Goal: Task Accomplishment & Management: Use online tool/utility

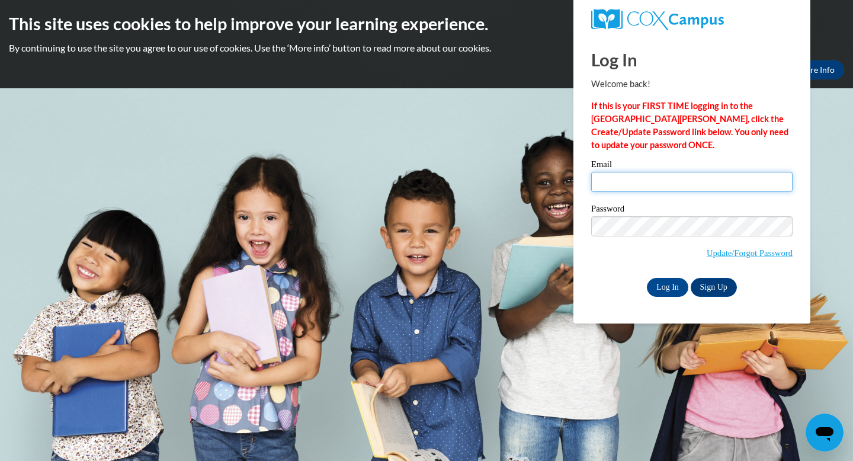
type input "mohrhauss@goshenlocalschools.org"
click at [632, 179] on input "mohrhauss@goshenlocalschools.org" at bounding box center [691, 182] width 201 height 20
click at [667, 273] on div "Password Update/Forgot Password" at bounding box center [691, 239] width 201 height 70
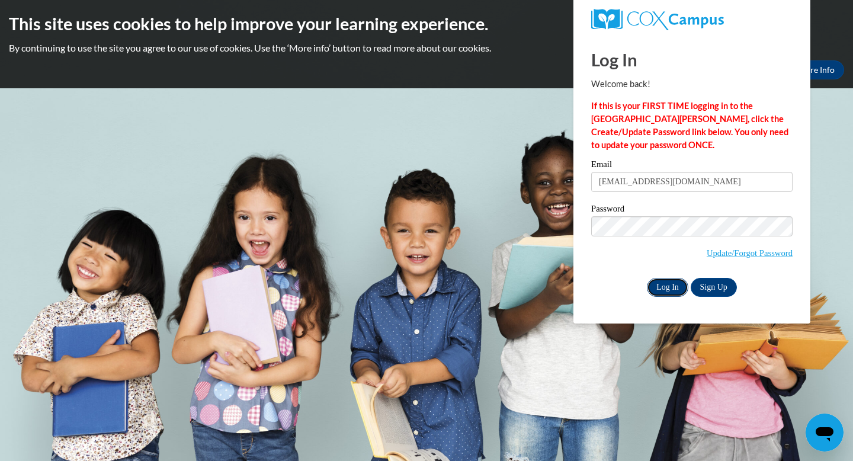
click at [667, 284] on input "Log In" at bounding box center [667, 287] width 41 height 19
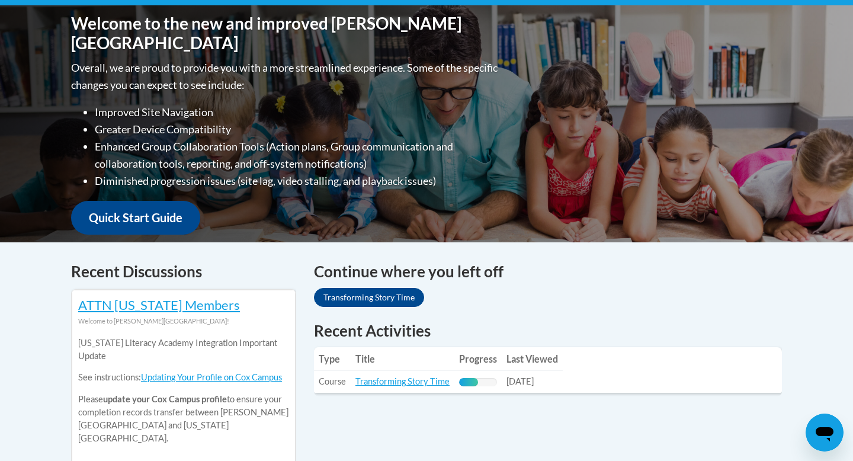
scroll to position [423, 0]
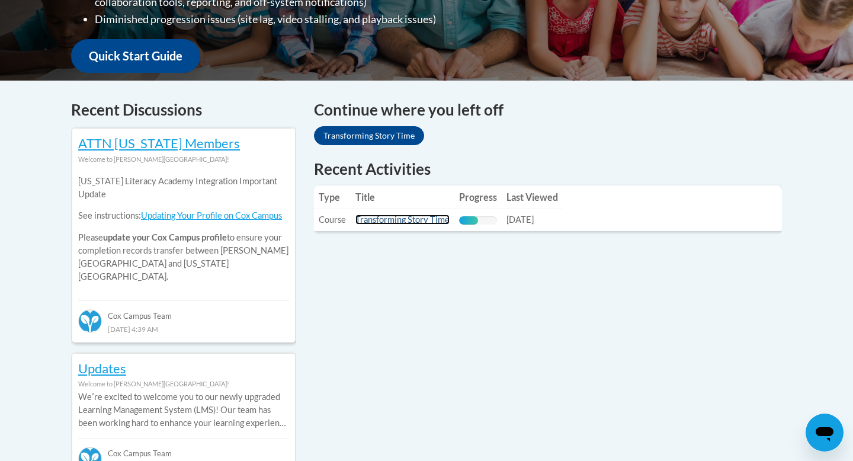
click at [388, 220] on link "Transforming Story Time" at bounding box center [402, 219] width 94 height 10
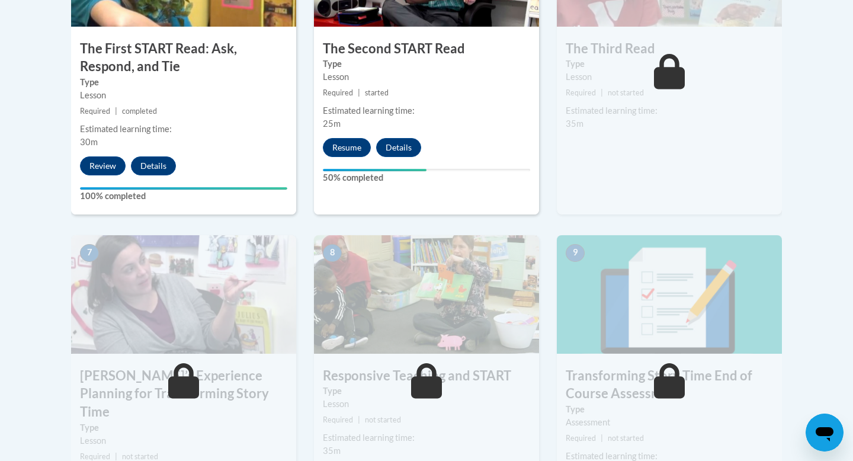
scroll to position [821, 0]
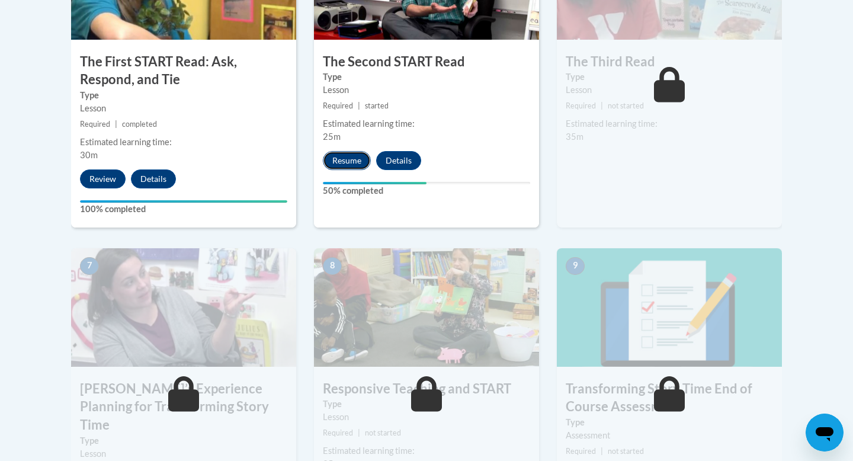
click at [351, 165] on button "Resume" at bounding box center [347, 160] width 48 height 19
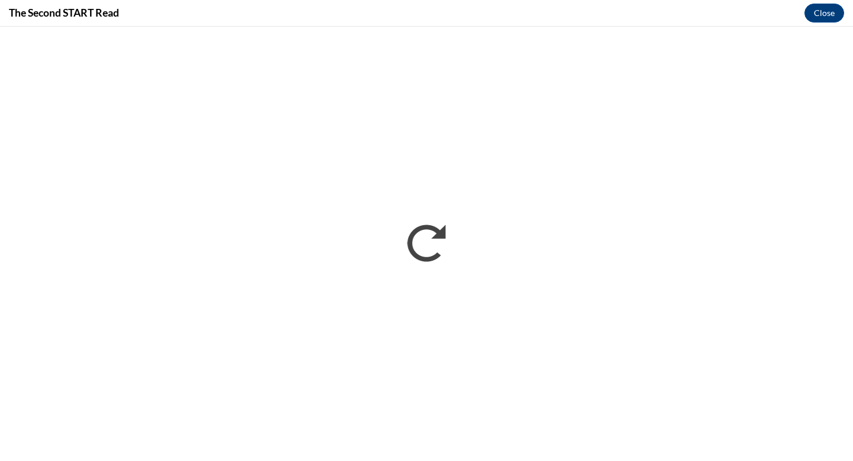
scroll to position [0, 0]
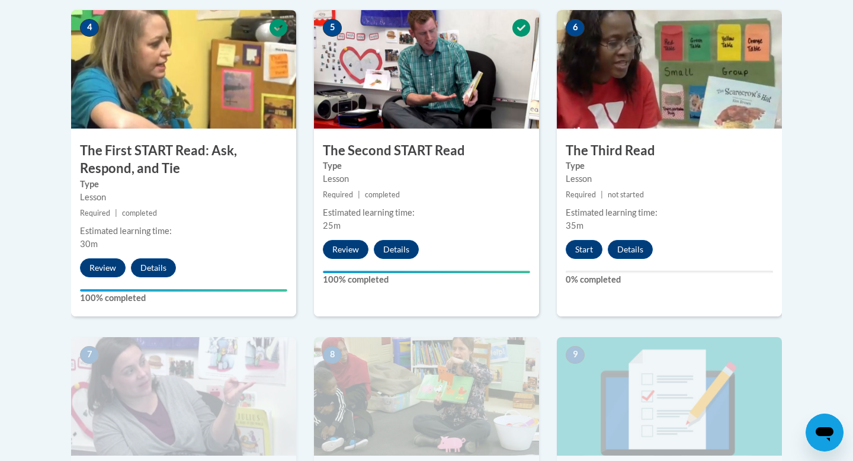
scroll to position [751, 0]
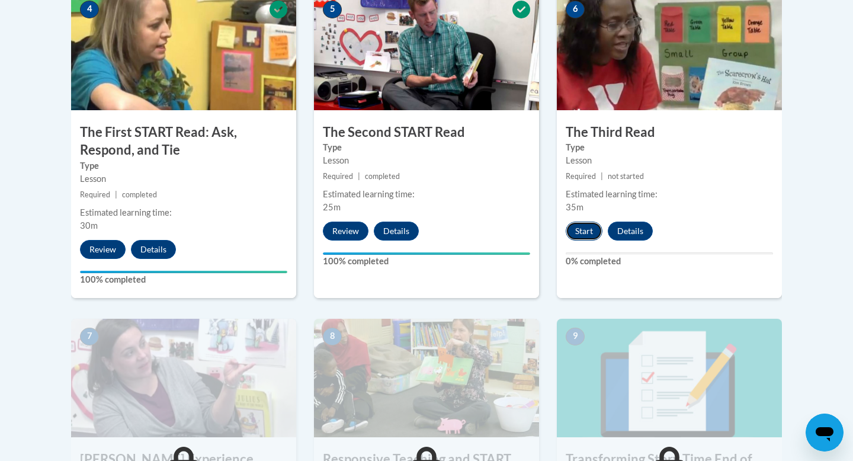
click at [588, 230] on button "Start" at bounding box center [584, 230] width 37 height 19
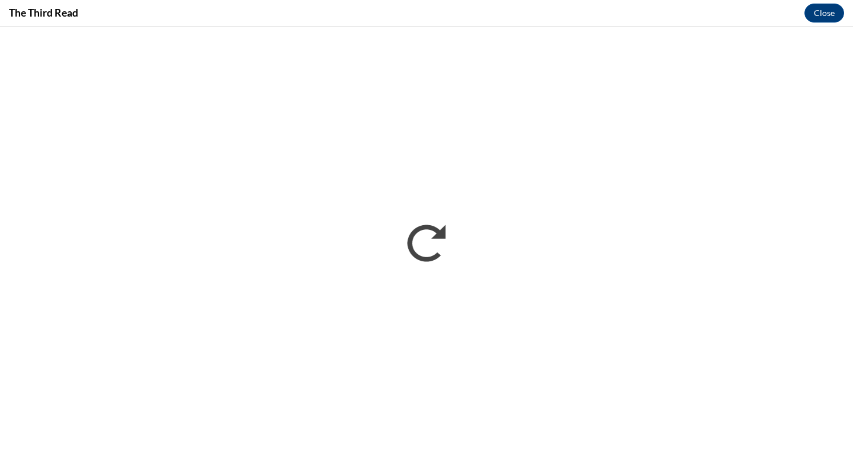
scroll to position [0, 0]
